Goal: Task Accomplishment & Management: Manage account settings

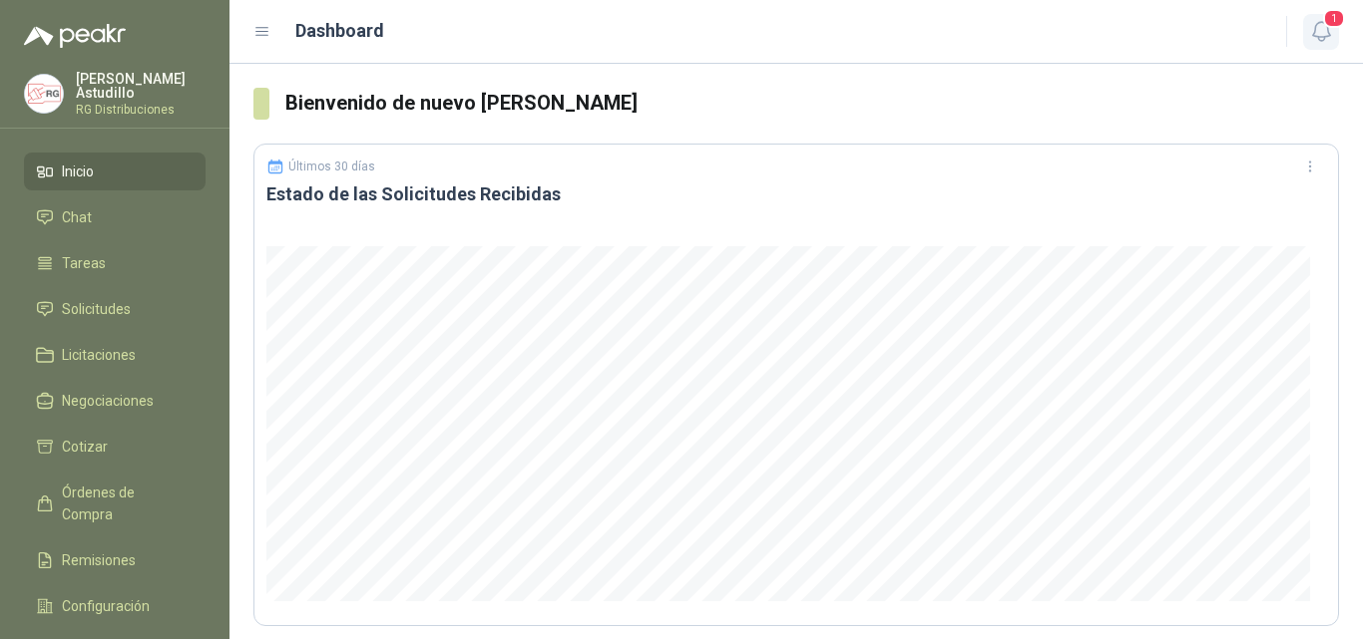
click at [1315, 32] on icon "button" at bounding box center [1320, 31] width 17 height 19
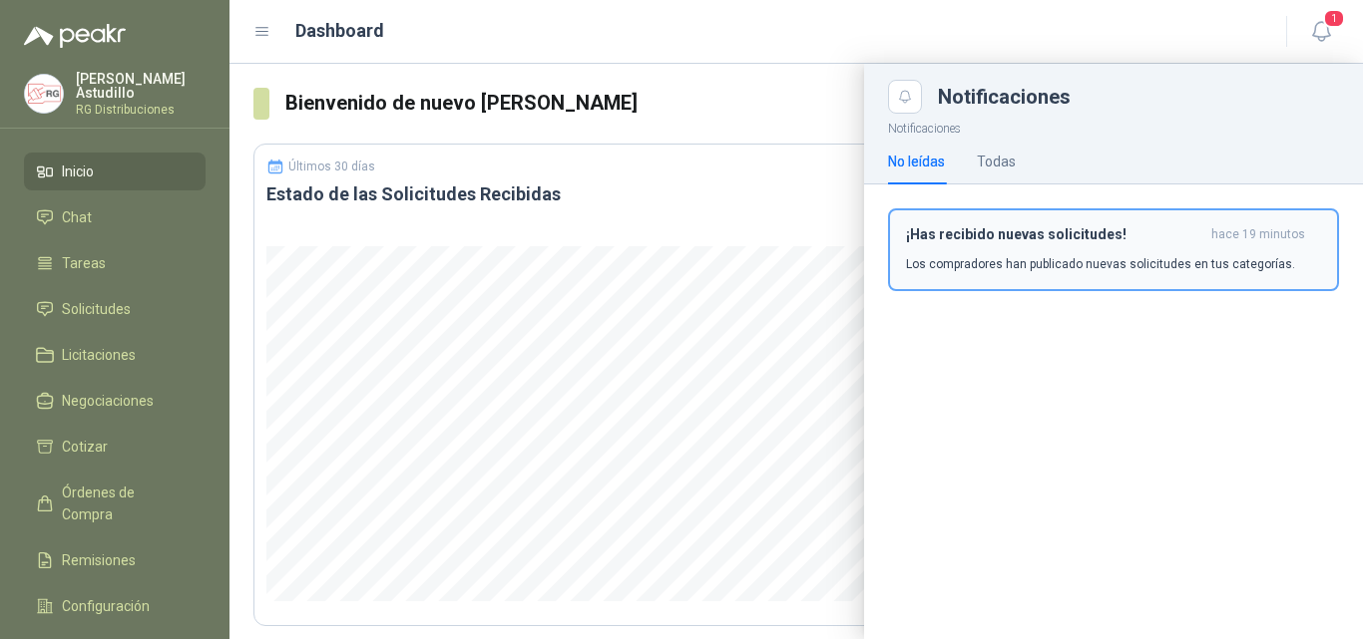
click at [1101, 259] on p "Los compradores han publicado nuevas solicitudes en tus categorías." at bounding box center [1100, 264] width 389 height 18
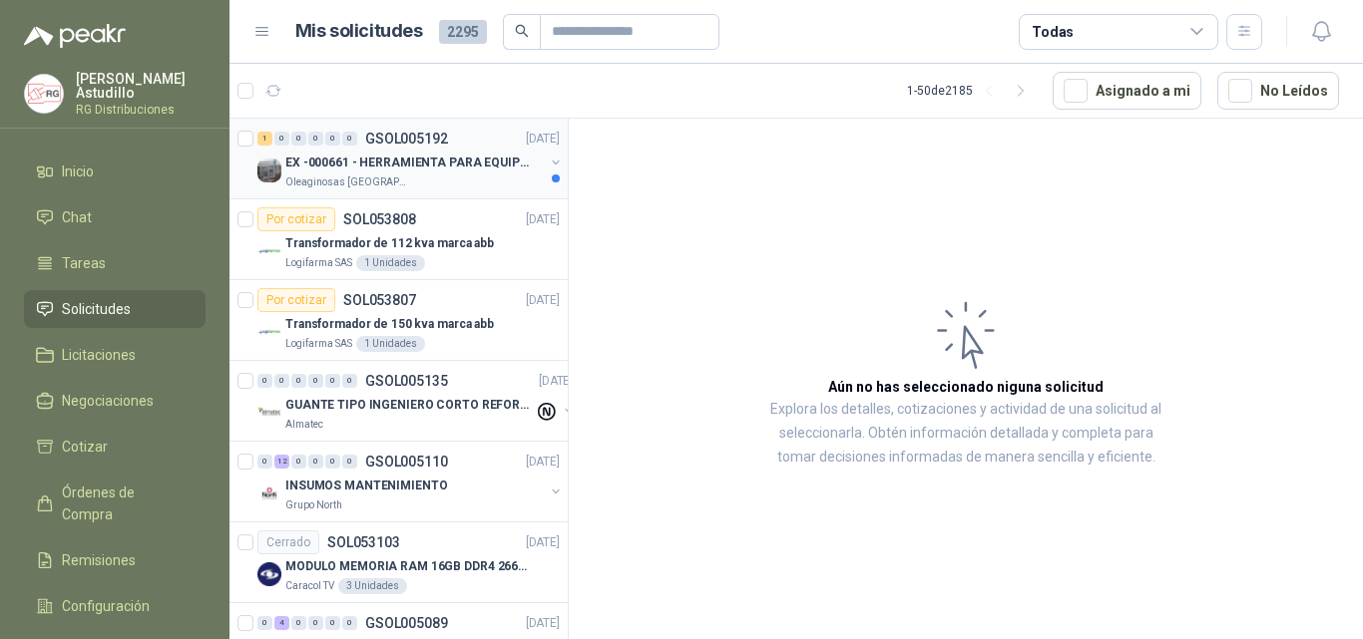
click at [481, 158] on p "EX -000661 - HERRAMIENTA PARA EQUIPO MECANICO PLAN" at bounding box center [409, 163] width 248 height 19
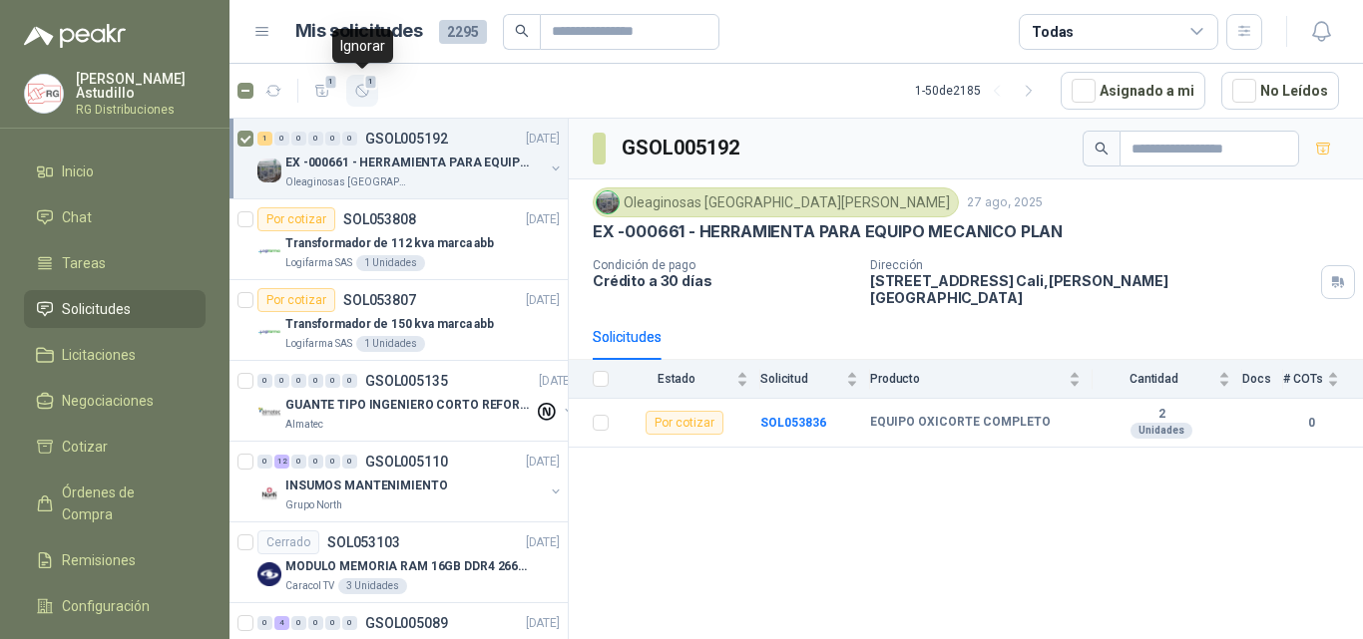
click at [356, 94] on icon "button" at bounding box center [362, 91] width 12 height 12
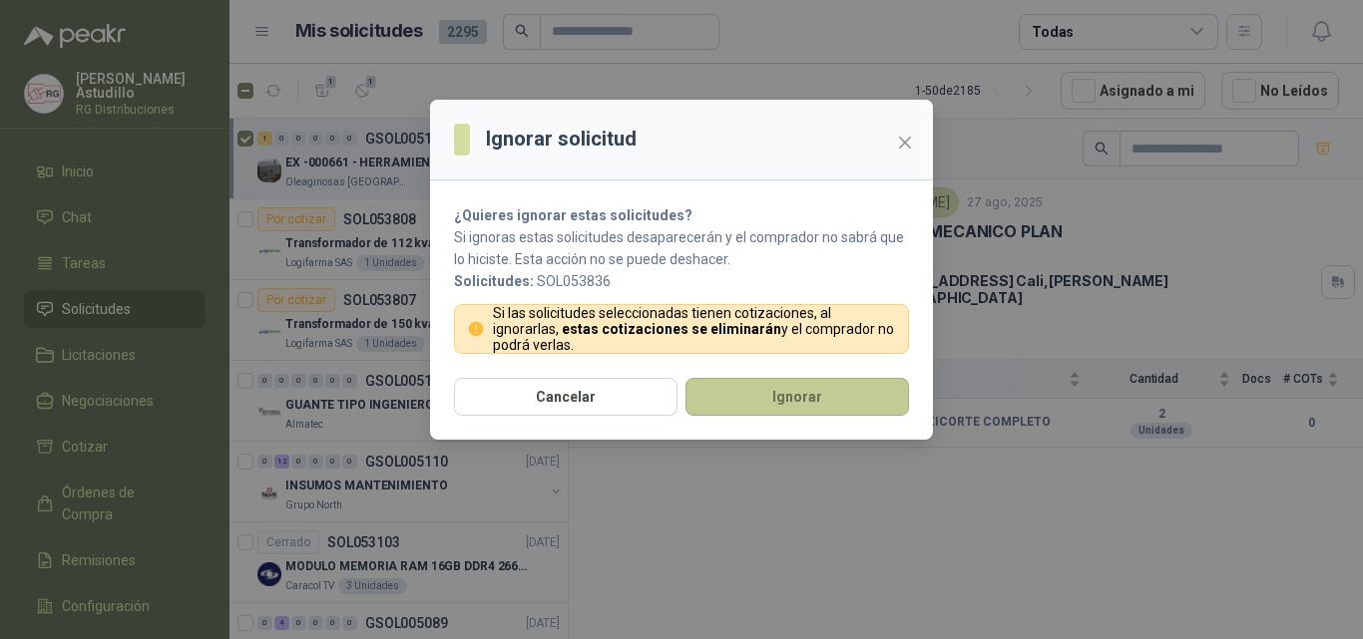
click at [734, 397] on button "Ignorar" at bounding box center [796, 397] width 223 height 38
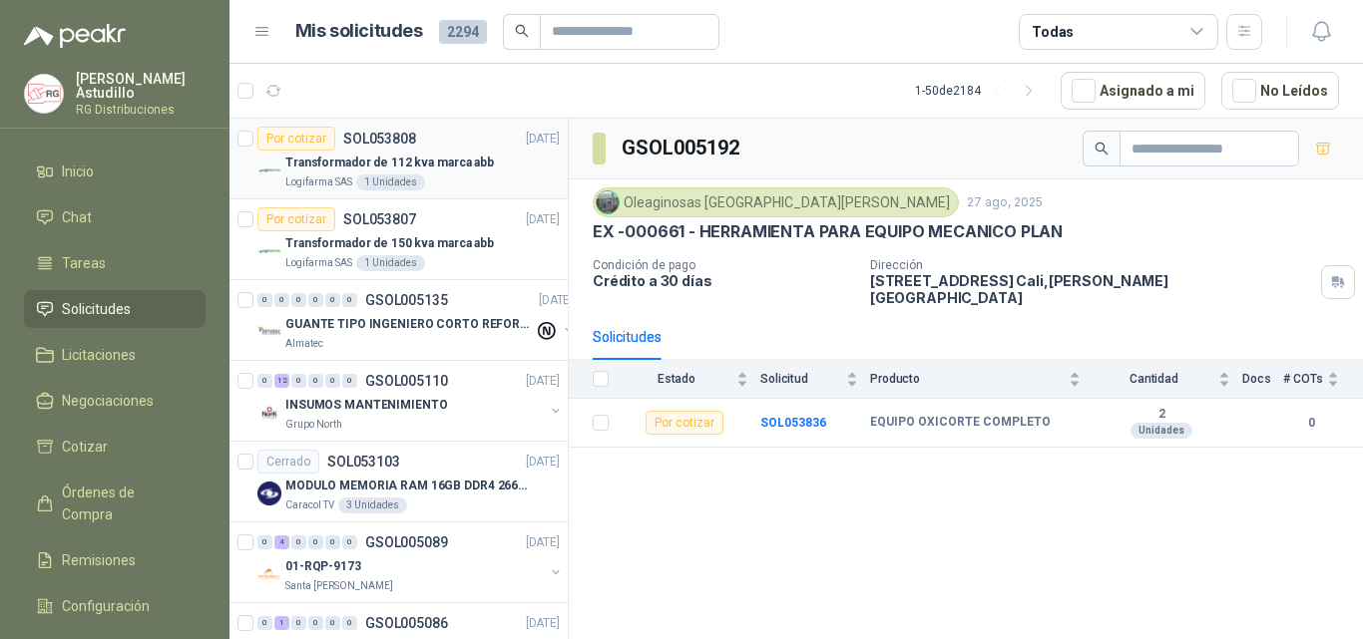
click at [460, 157] on p "Transformador de 112 kva marca abb" at bounding box center [389, 163] width 208 height 19
